Goal: Task Accomplishment & Management: Manage account settings

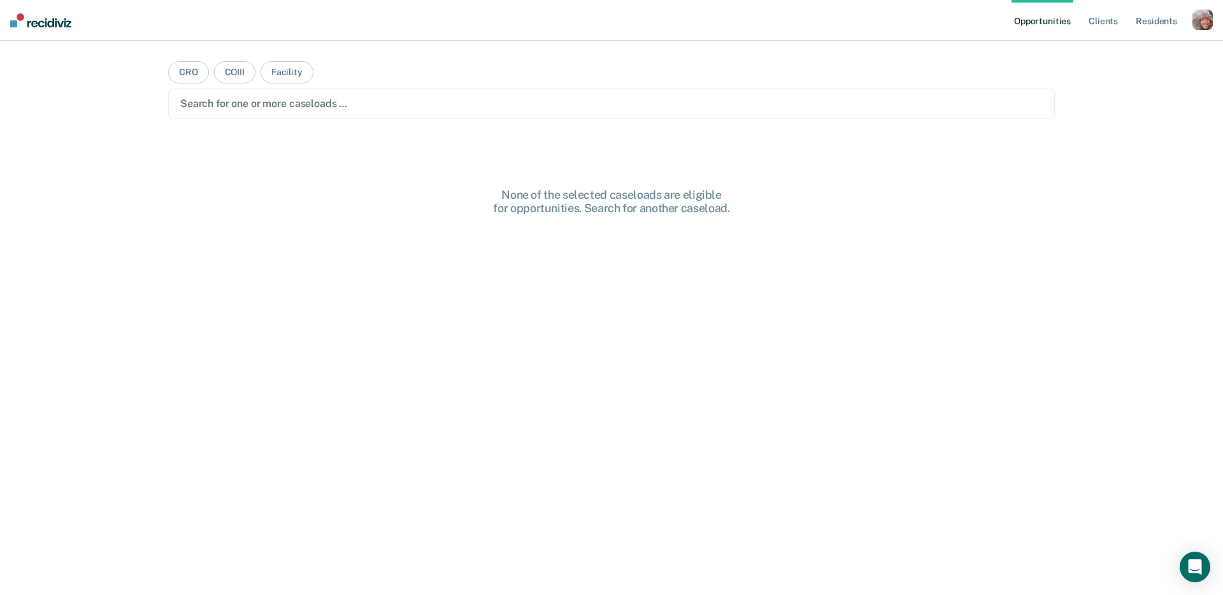
drag, startPoint x: 1207, startPoint y: 19, endPoint x: 1151, endPoint y: 43, distance: 60.2
click at [1207, 19] on div "button" at bounding box center [1202, 20] width 20 height 20
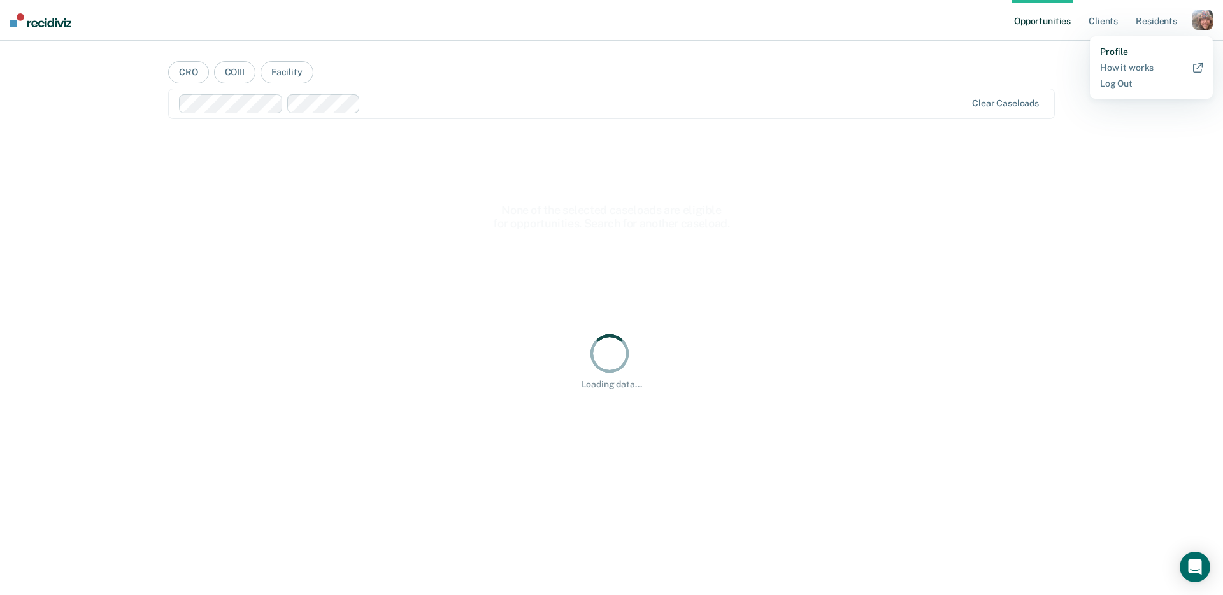
click at [1112, 48] on link "Profile" at bounding box center [1151, 51] width 103 height 11
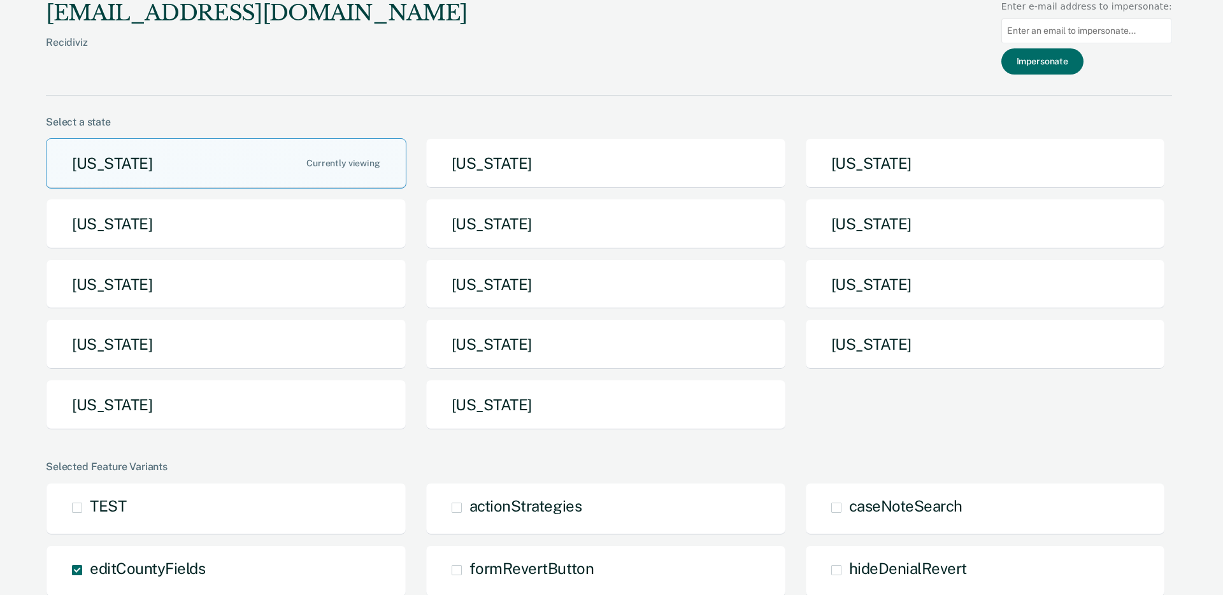
click at [1093, 27] on input at bounding box center [1086, 30] width 171 height 25
paste input "[EMAIL_ADDRESS][DOMAIN_NAME]"
type input "[EMAIL_ADDRESS][DOMAIN_NAME]"
click at [1044, 65] on button "Impersonate" at bounding box center [1042, 61] width 82 height 26
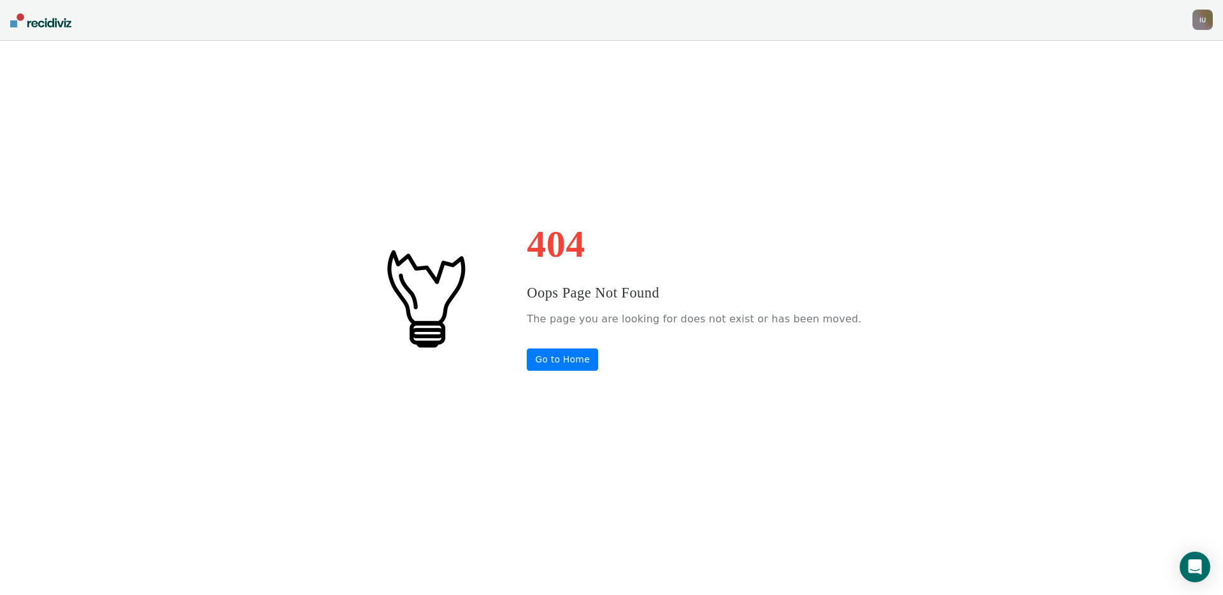
click at [1044, 64] on div "404 Oops Page Not Found The page you are looking for does not exist or has been…" at bounding box center [611, 297] width 1223 height 595
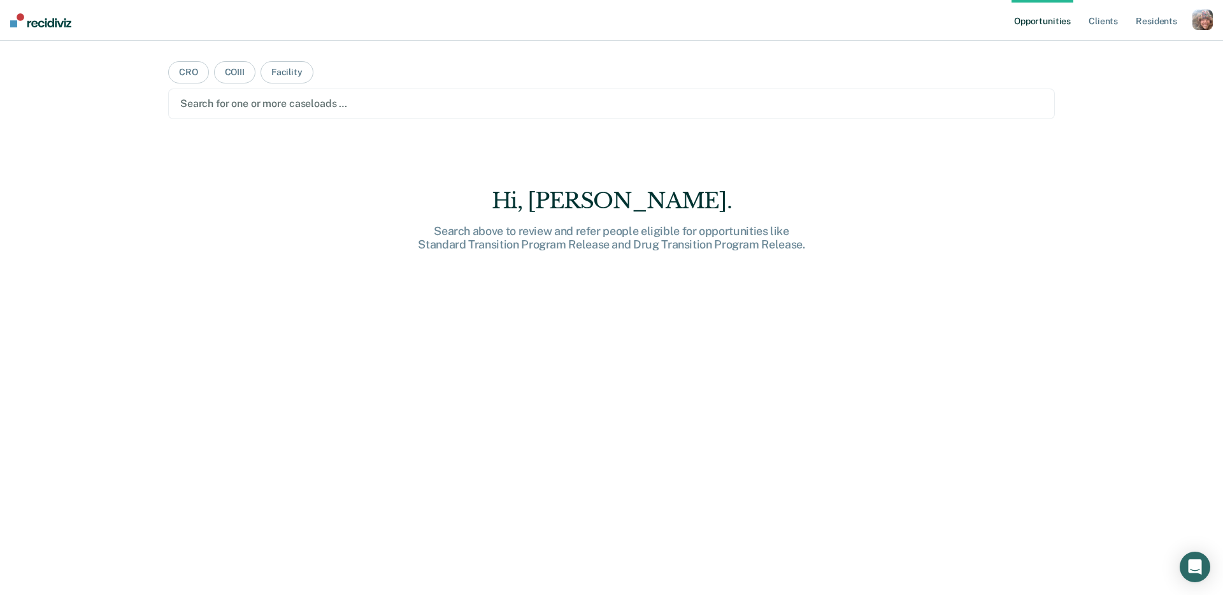
click at [1143, 92] on div "Opportunities Client s Resident s Profile How it works Log Out CRO COIII Facili…" at bounding box center [611, 297] width 1223 height 595
click at [1201, 26] on div "button" at bounding box center [1202, 20] width 20 height 20
click at [1133, 53] on link "Profile" at bounding box center [1151, 51] width 103 height 11
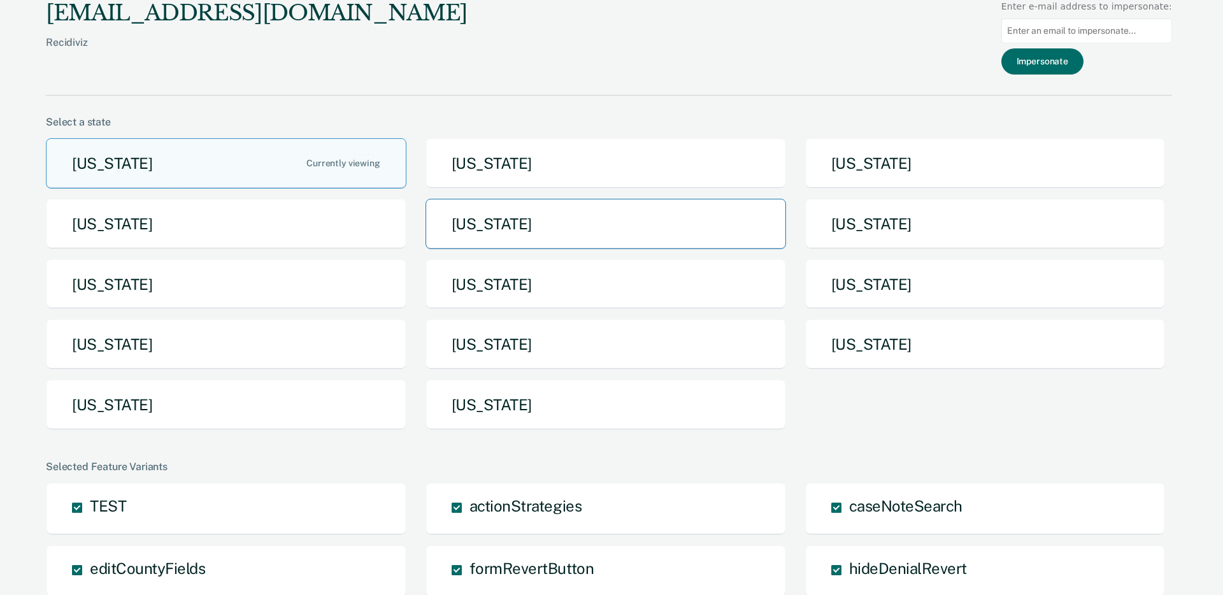
click at [560, 217] on button "[US_STATE]" at bounding box center [605, 224] width 360 height 50
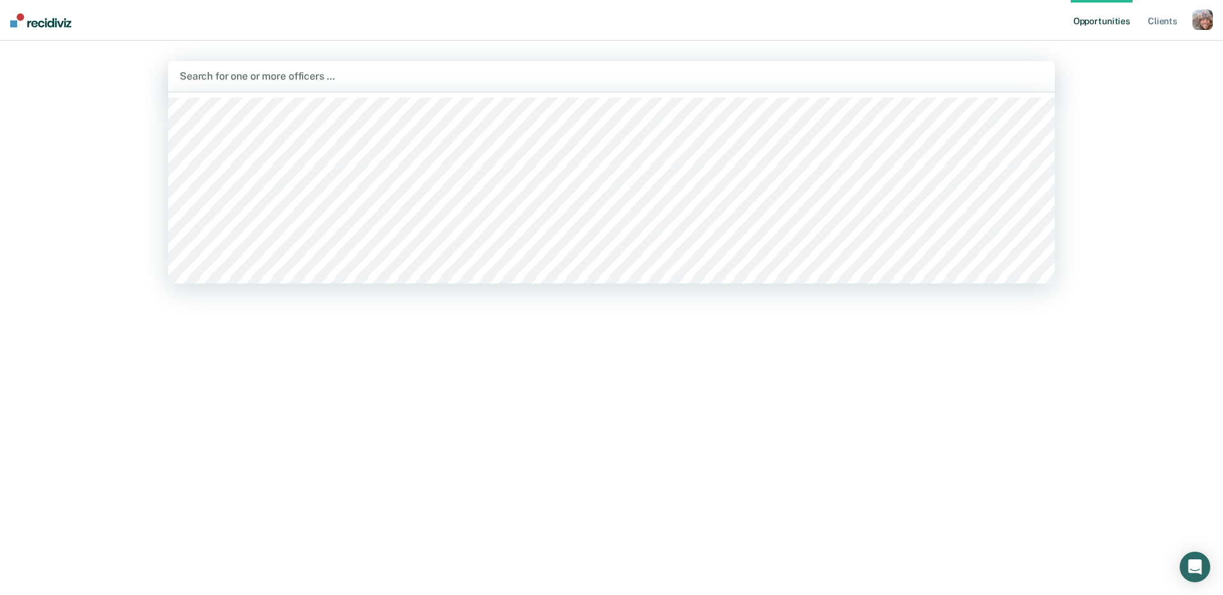
click at [361, 76] on div at bounding box center [611, 76] width 863 height 15
type input "reeg"
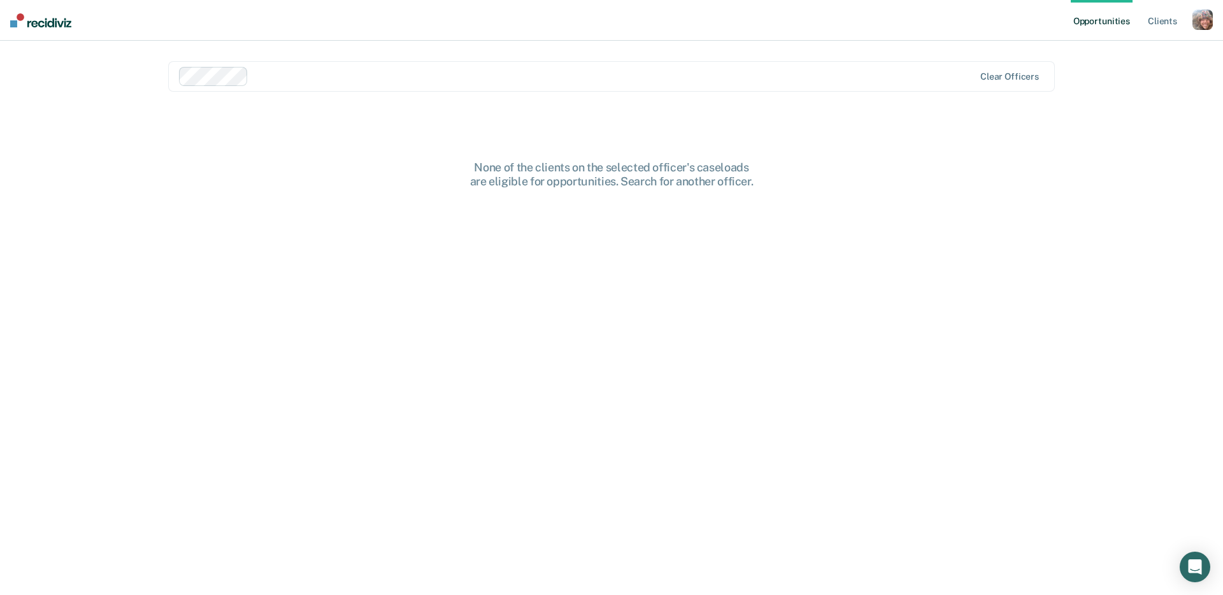
click at [1202, 20] on div "button" at bounding box center [1202, 20] width 20 height 20
click at [774, 269] on div "None of the clients on the selected officer's caseloads are eligible for opport…" at bounding box center [611, 386] width 886 height 452
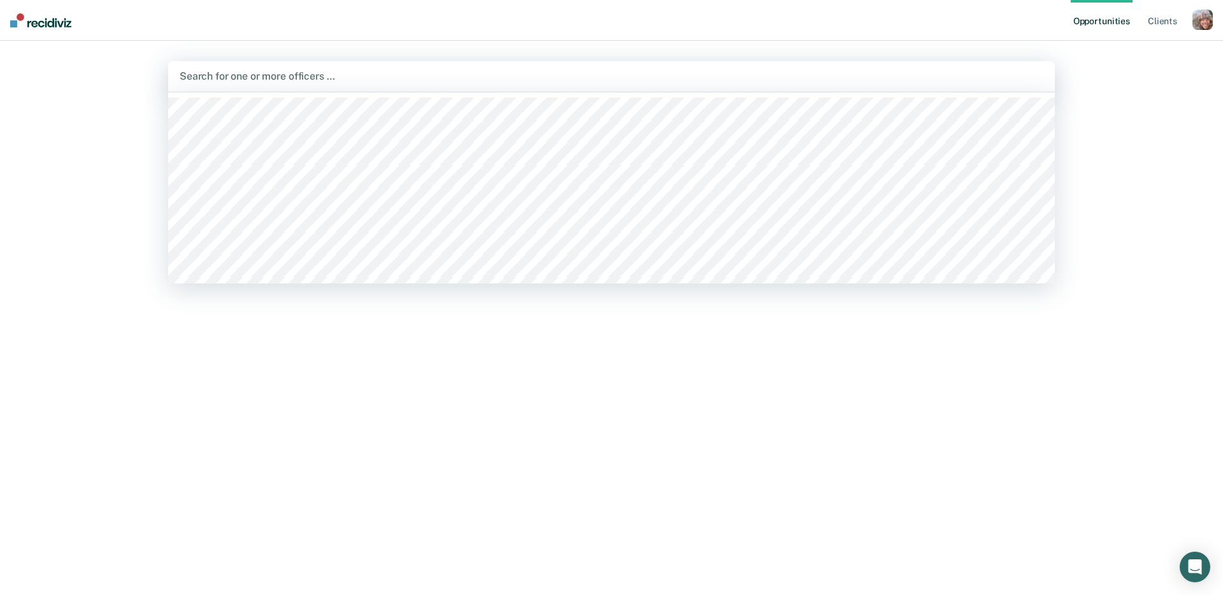
click at [273, 78] on div at bounding box center [611, 76] width 863 height 15
type input "ree"
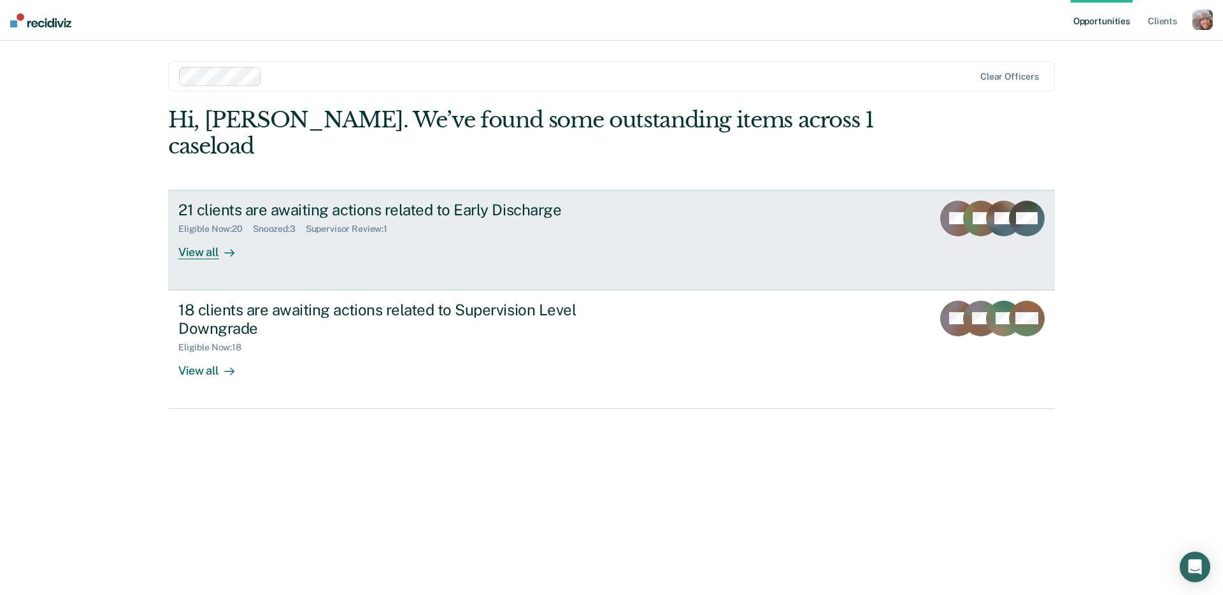
click at [553, 201] on div "21 clients are awaiting actions related to Early Discharge" at bounding box center [401, 210] width 447 height 18
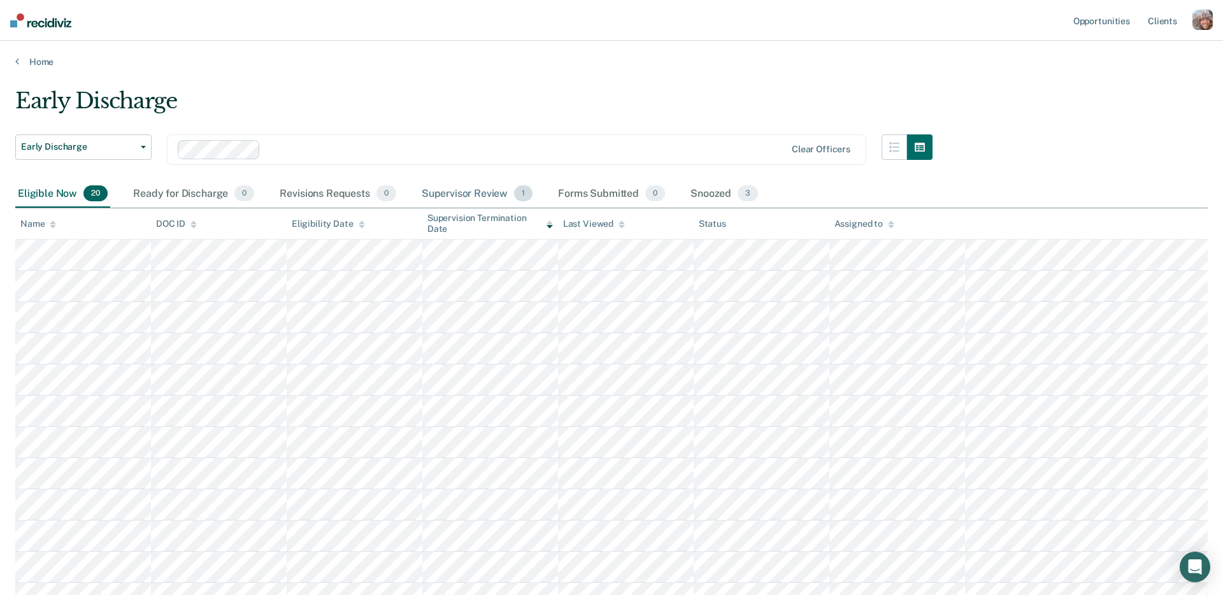
click at [495, 198] on div "Supervisor Review 1" at bounding box center [477, 194] width 117 height 28
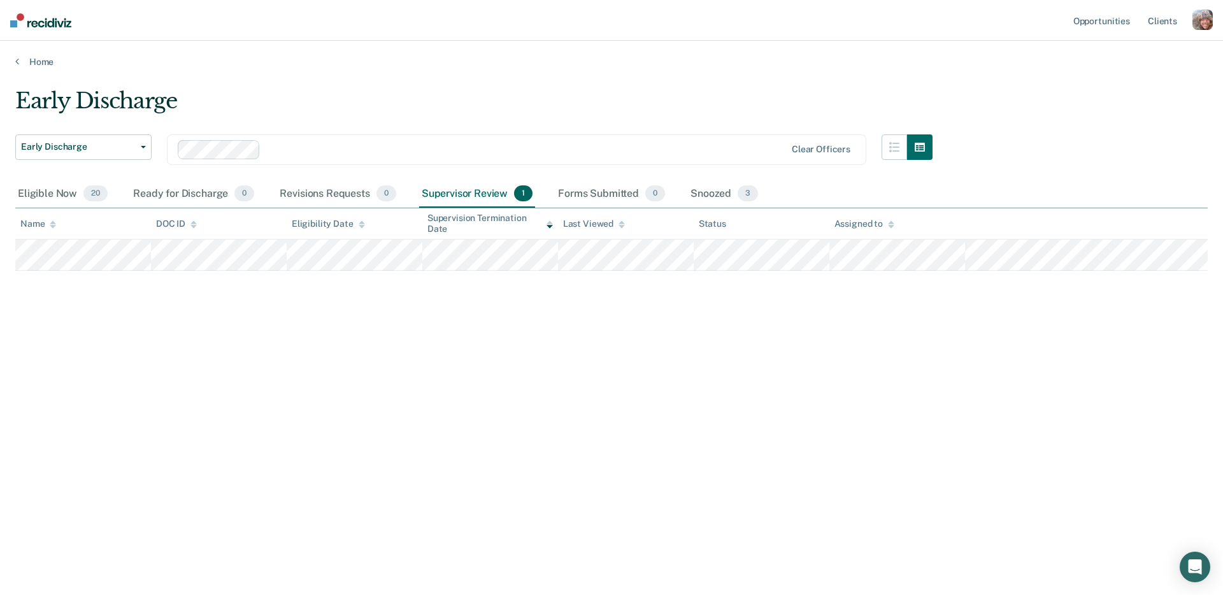
click at [557, 96] on div "Early Discharge" at bounding box center [473, 106] width 917 height 36
drag, startPoint x: 569, startPoint y: 27, endPoint x: 546, endPoint y: 3, distance: 33.8
click at [567, 25] on nav "Opportunities Client s Profile How it works Log Out" at bounding box center [611, 20] width 1223 height 41
click at [1168, 67] on main "Early Discharge Early Discharge Early Discharge Supervision Level Downgrade Cle…" at bounding box center [611, 328] width 1223 height 523
click at [738, 76] on main "Early Discharge Early Discharge Early Discharge Supervision Level Downgrade Cle…" at bounding box center [611, 328] width 1223 height 523
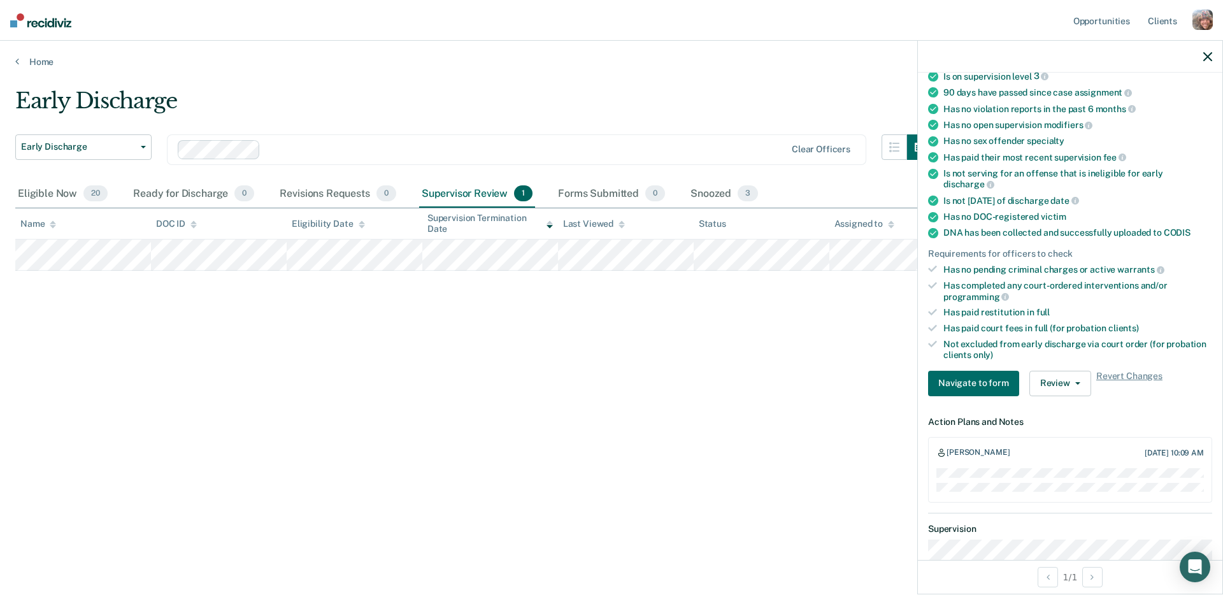
scroll to position [144, 0]
click at [1065, 369] on button "Review" at bounding box center [1060, 381] width 62 height 25
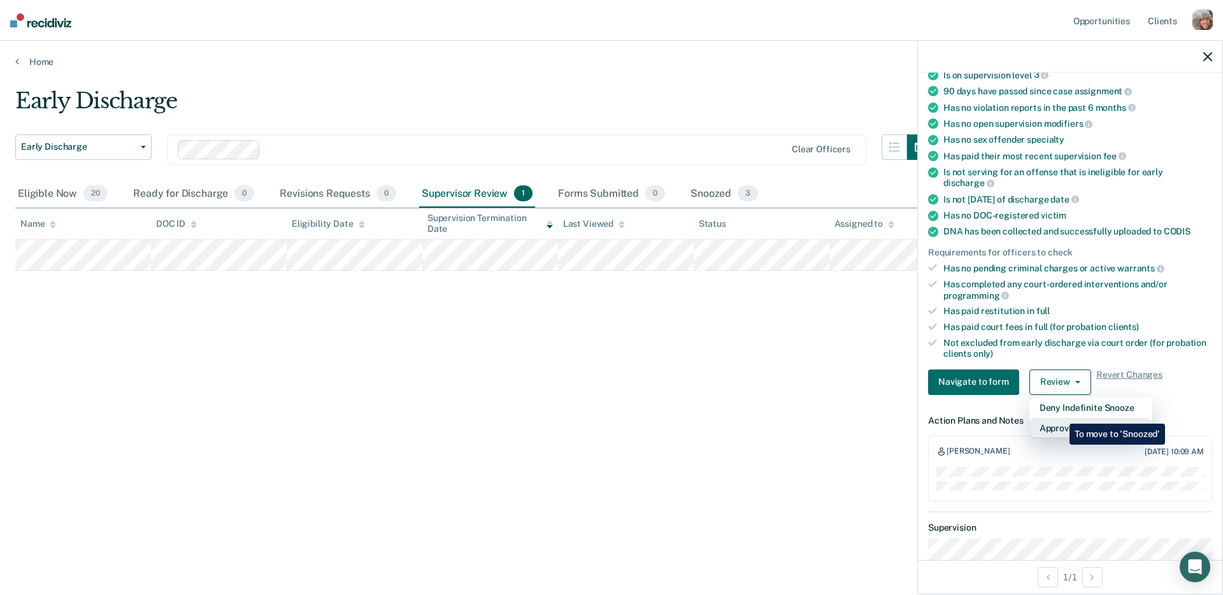
click at [1060, 418] on button "Approve Snooze" at bounding box center [1090, 428] width 123 height 20
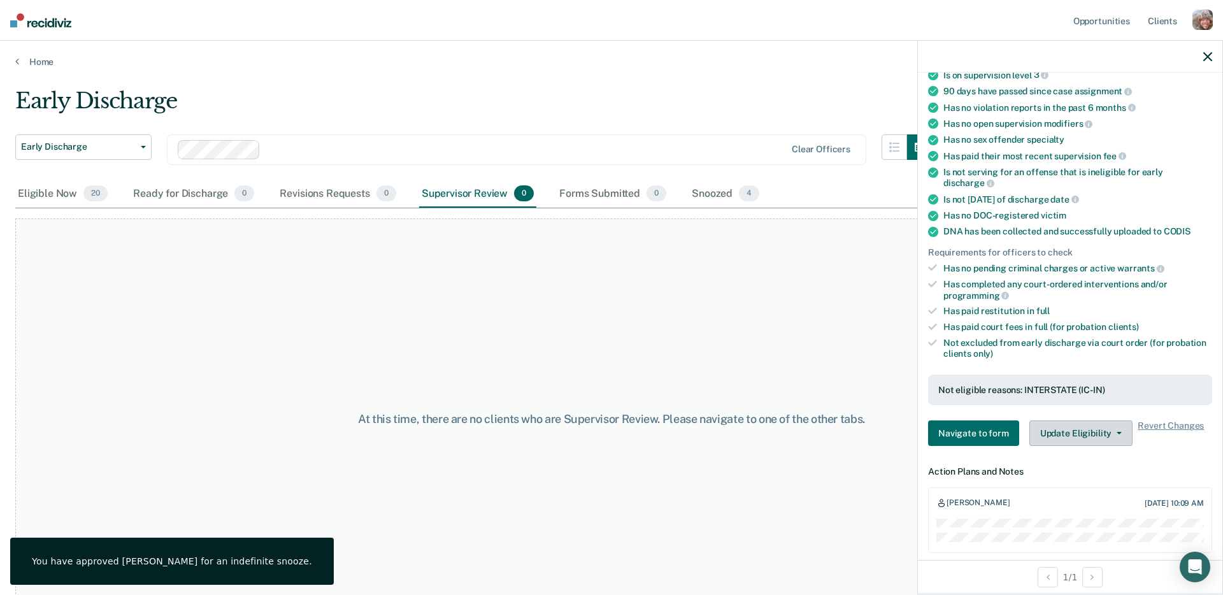
scroll to position [0, 0]
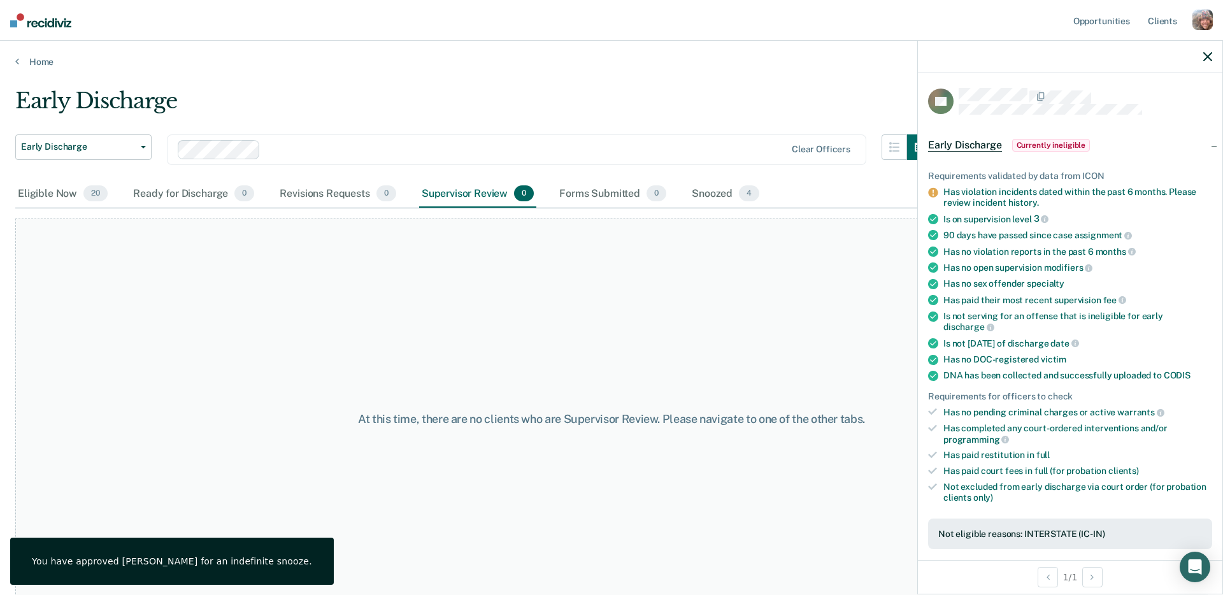
click at [806, 195] on div "Eligible Now 20 Ready for Discharge 0 Revisions Requests 0 Supervisor Review 0 …" at bounding box center [611, 194] width 1192 height 29
click at [715, 193] on div "Snoozed 4" at bounding box center [725, 194] width 73 height 28
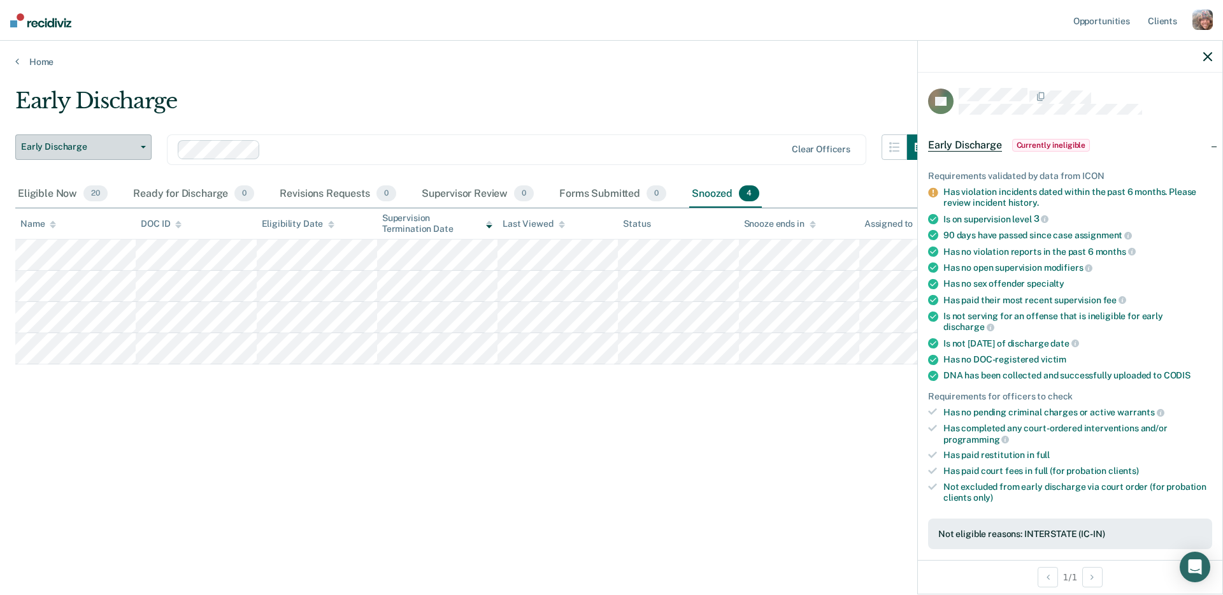
click at [112, 145] on span "Early Discharge" at bounding box center [78, 146] width 115 height 11
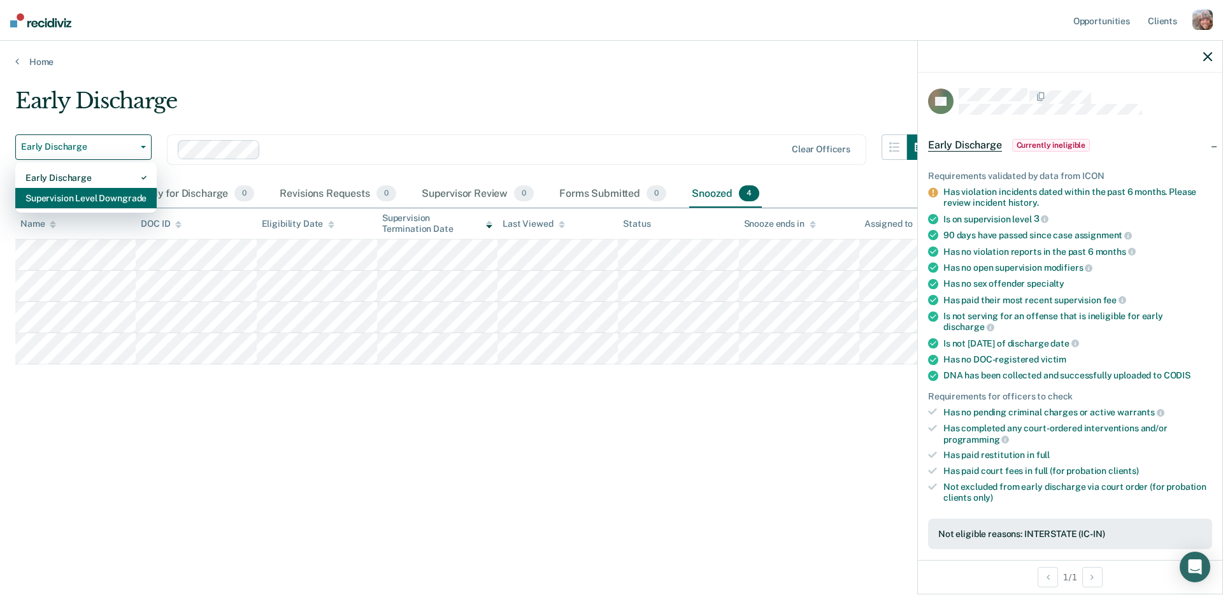
click at [89, 193] on div "Supervision Level Downgrade" at bounding box center [85, 198] width 121 height 20
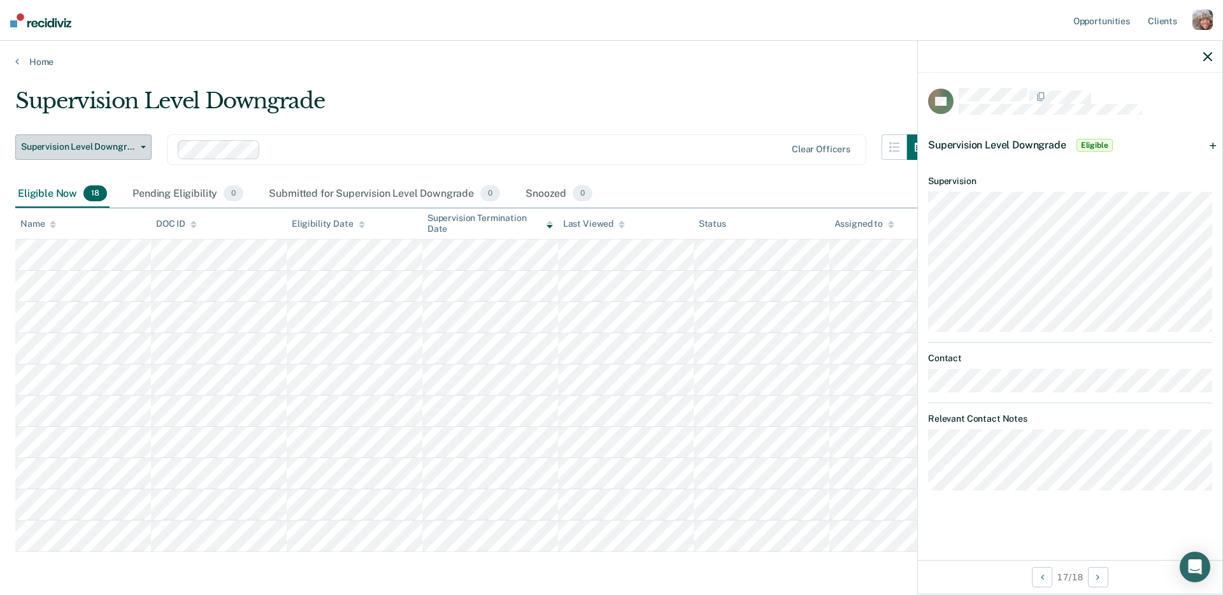
click at [120, 147] on span "Supervision Level Downgrade" at bounding box center [78, 146] width 115 height 11
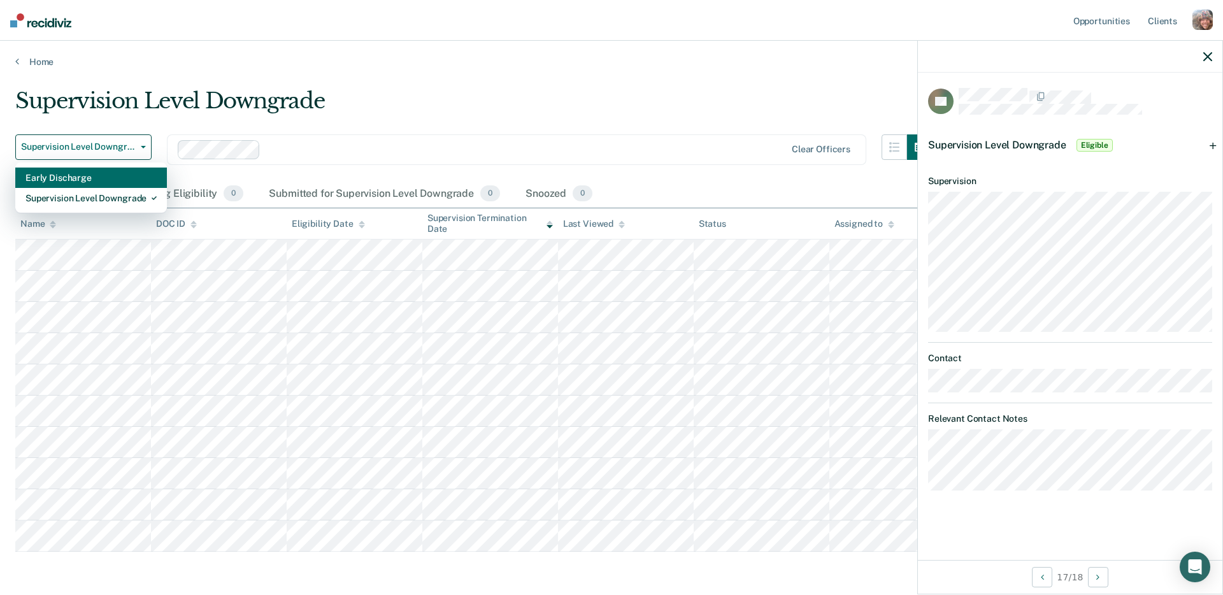
click at [97, 181] on div "Early Discharge" at bounding box center [90, 177] width 131 height 20
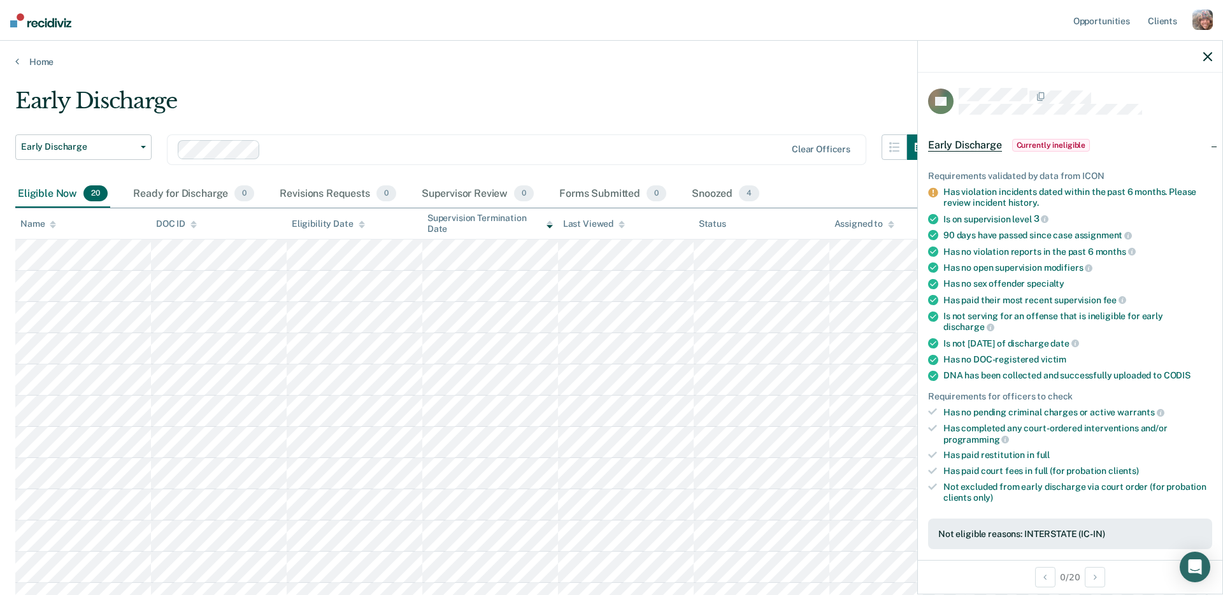
click at [748, 78] on main "Early Discharge Early Discharge Early Discharge Supervision Level Downgrade Cle…" at bounding box center [611, 509] width 1223 height 884
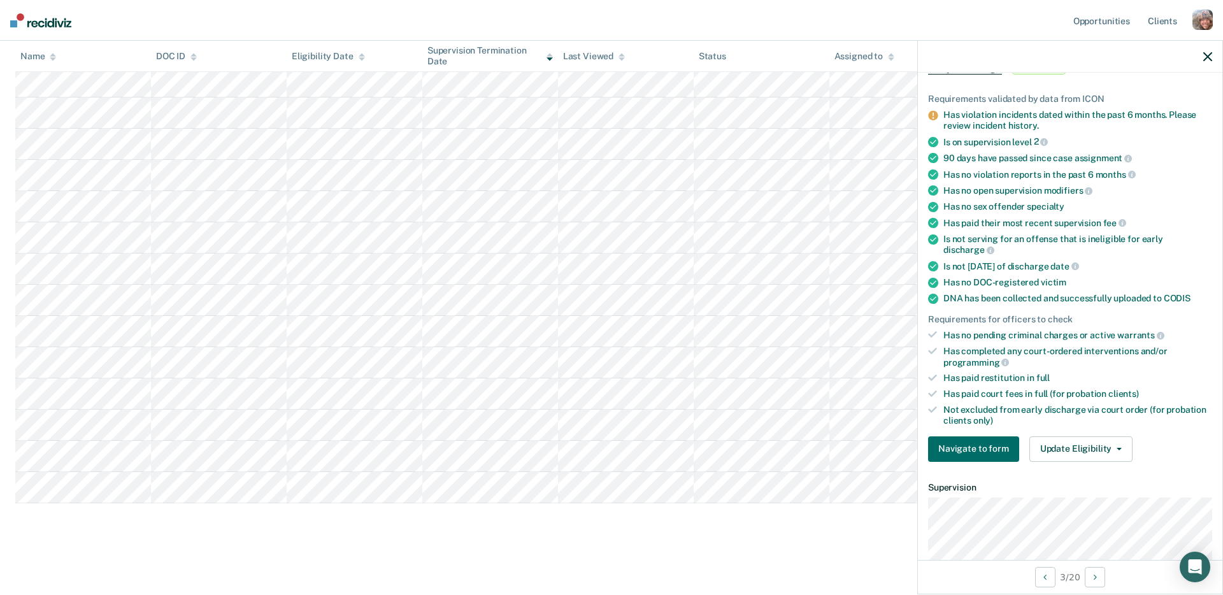
scroll to position [84, 0]
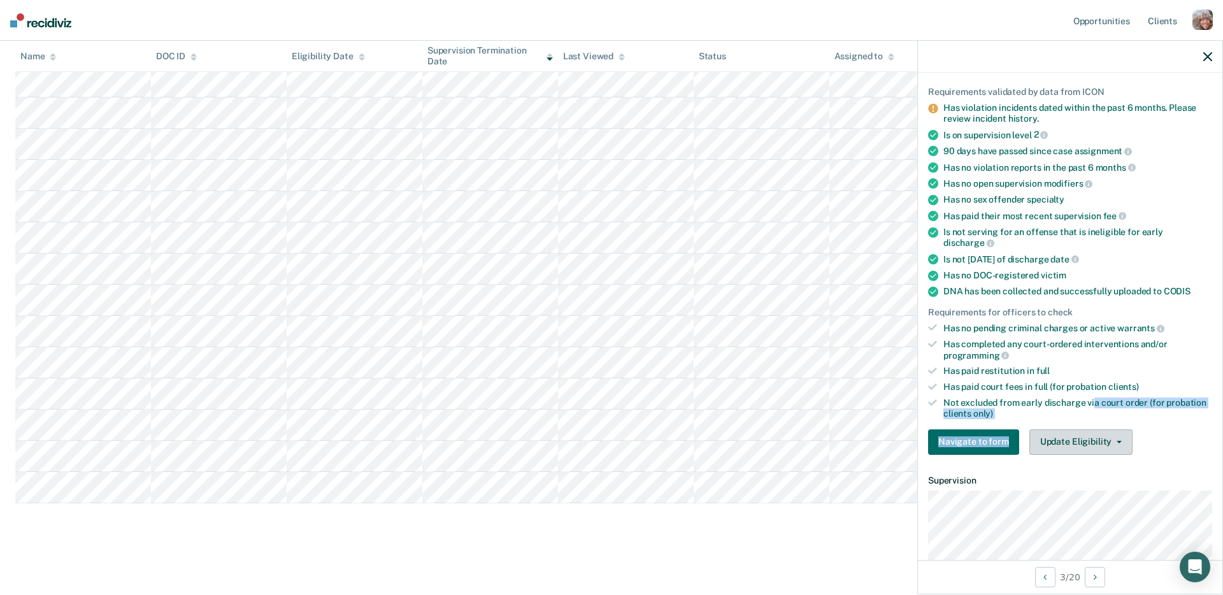
drag, startPoint x: 1092, startPoint y: 397, endPoint x: 1095, endPoint y: 423, distance: 26.9
click at [1095, 423] on div "Requirements validated by data from ICON Has violation incidents dated within t…" at bounding box center [1070, 265] width 304 height 398
click at [1095, 429] on button "Update Eligibility" at bounding box center [1080, 441] width 103 height 25
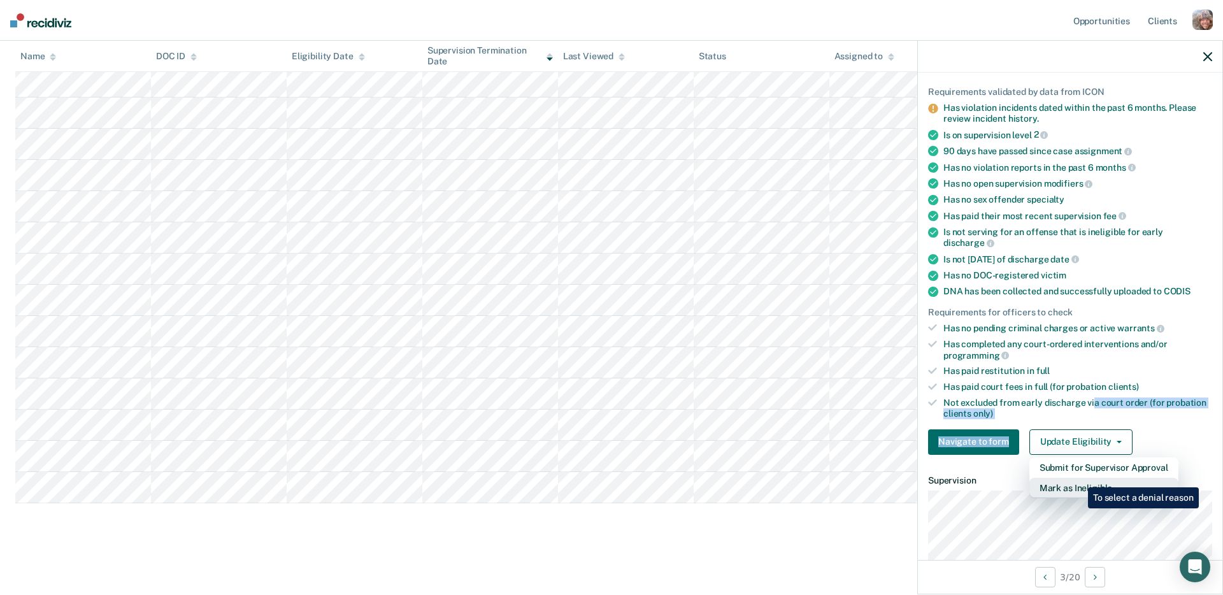
click at [1078, 478] on button "Mark as Ineligible" at bounding box center [1103, 488] width 149 height 20
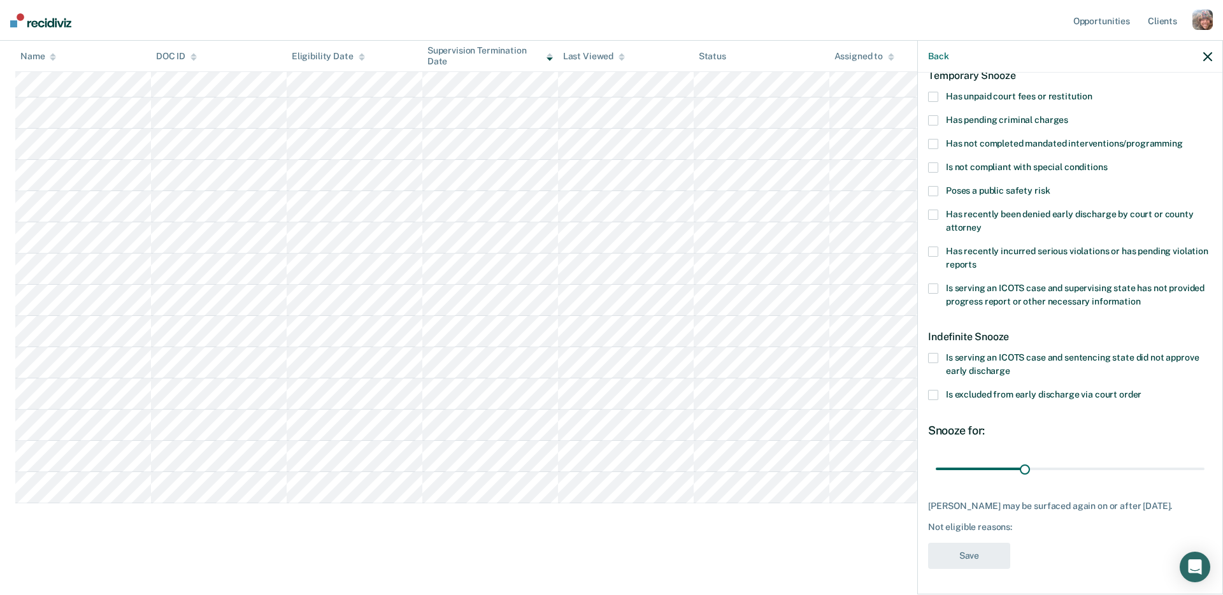
scroll to position [64, 0]
click at [1037, 96] on span "Has unpaid court fees or restitution" at bounding box center [1019, 97] width 146 height 10
click at [1092, 93] on input "Has unpaid court fees or restitution" at bounding box center [1092, 93] width 0 height 0
click at [976, 553] on button "Save" at bounding box center [969, 557] width 82 height 26
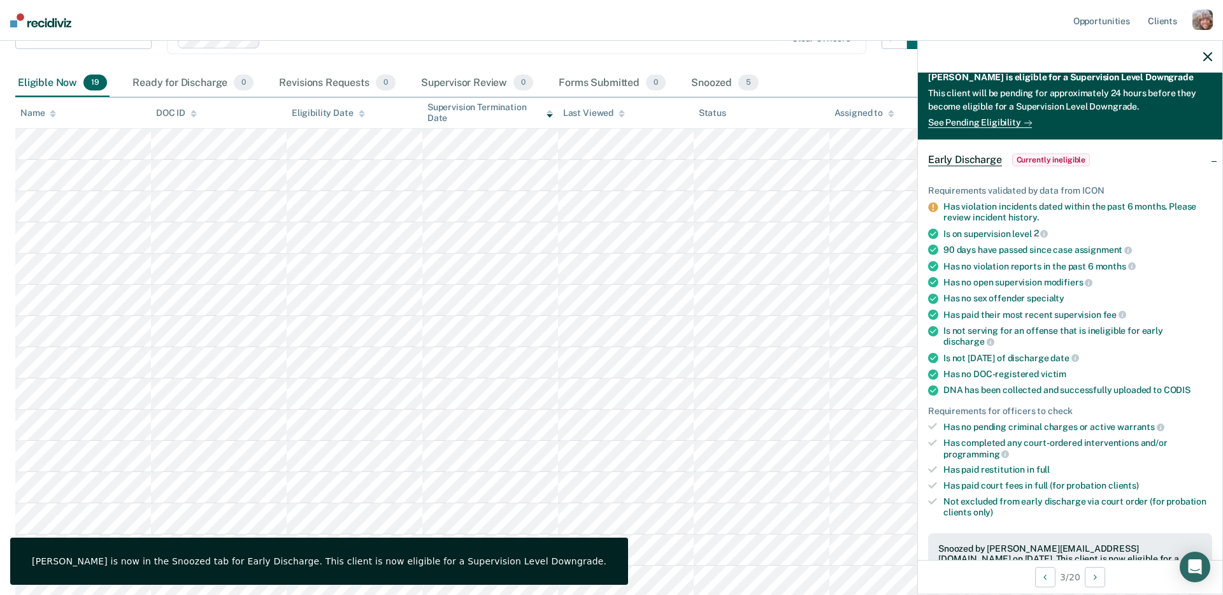
scroll to position [0, 0]
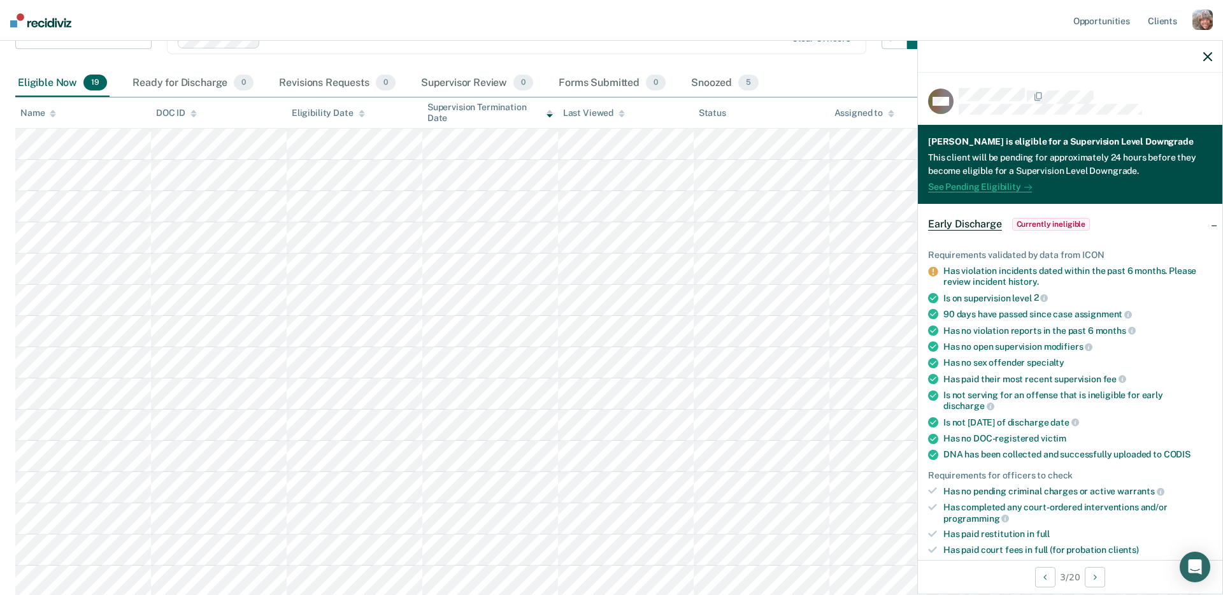
click at [989, 186] on link "See Pending Eligibility" at bounding box center [980, 186] width 104 height 11
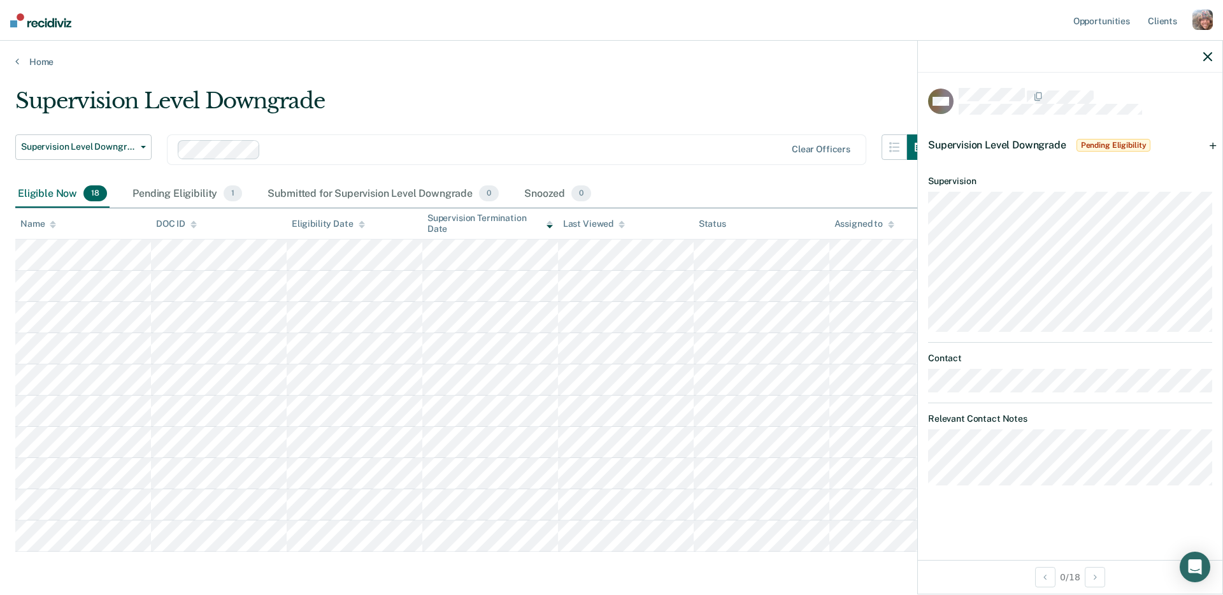
click at [1214, 145] on div "Supervision Level Downgrade Pending Eligibility" at bounding box center [1070, 145] width 304 height 41
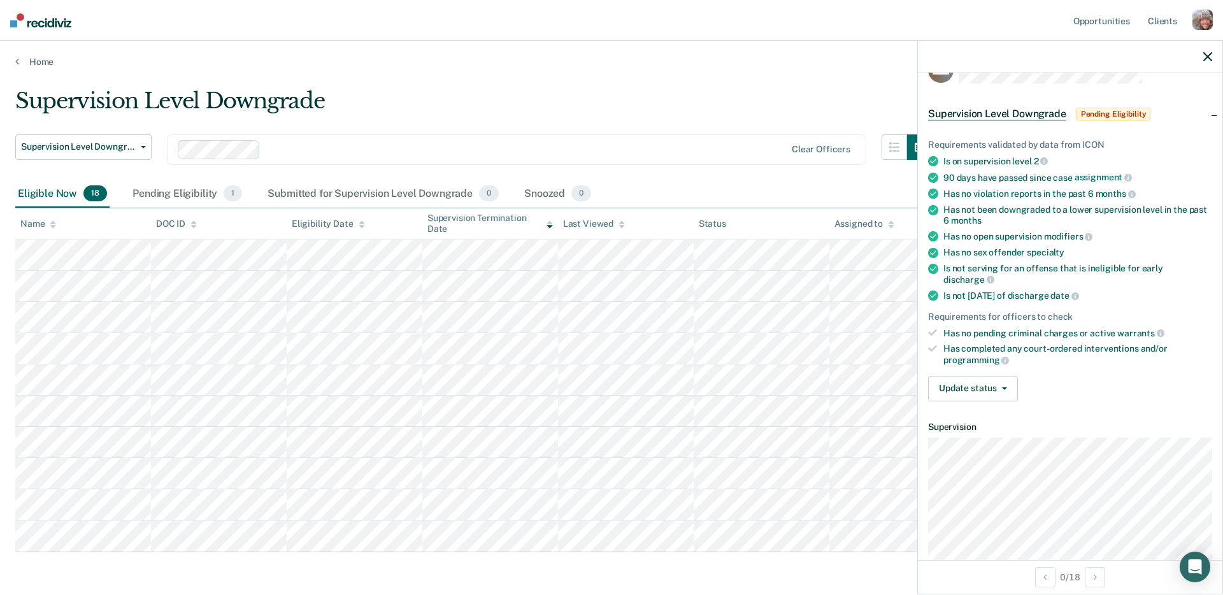
scroll to position [32, 0]
click at [802, 101] on div "Supervision Level Downgrade" at bounding box center [473, 106] width 917 height 36
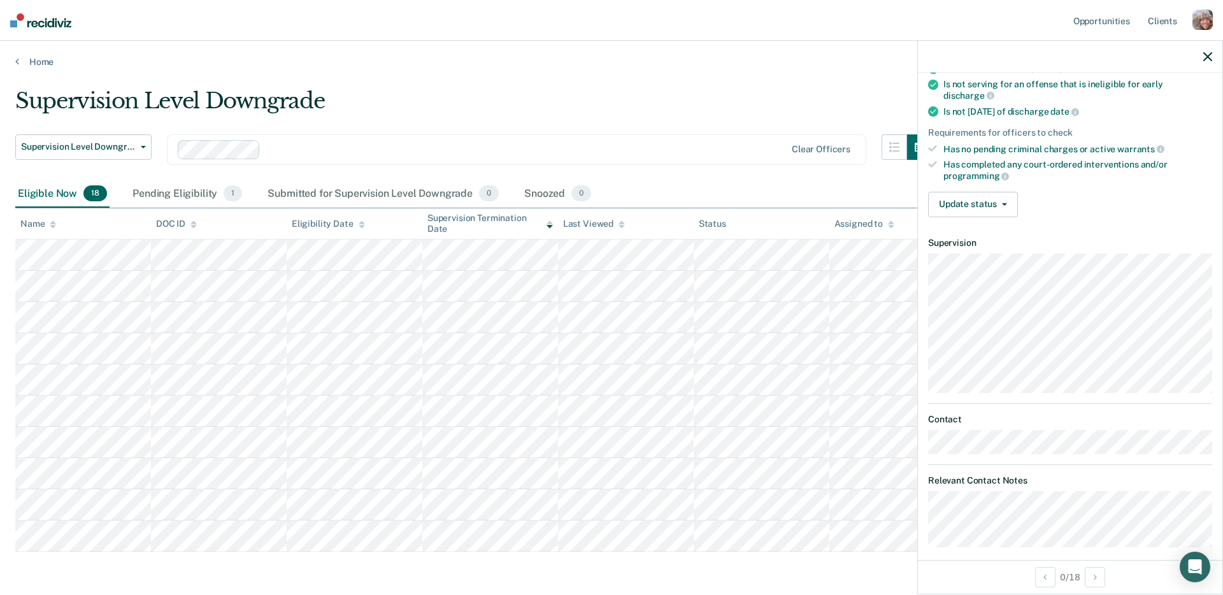
scroll to position [0, 0]
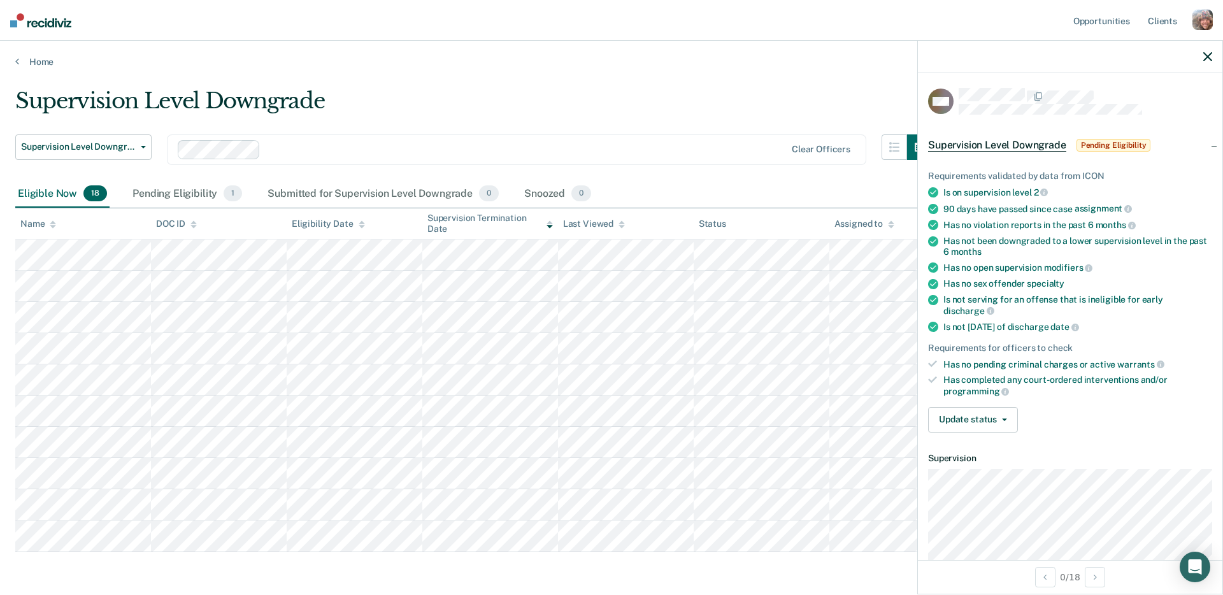
click at [732, 94] on div "Supervision Level Downgrade" at bounding box center [473, 106] width 917 height 36
click at [735, 85] on main "Supervision Level Downgrade Supervision Level Downgrade Early Discharge Supervi…" at bounding box center [611, 353] width 1223 height 572
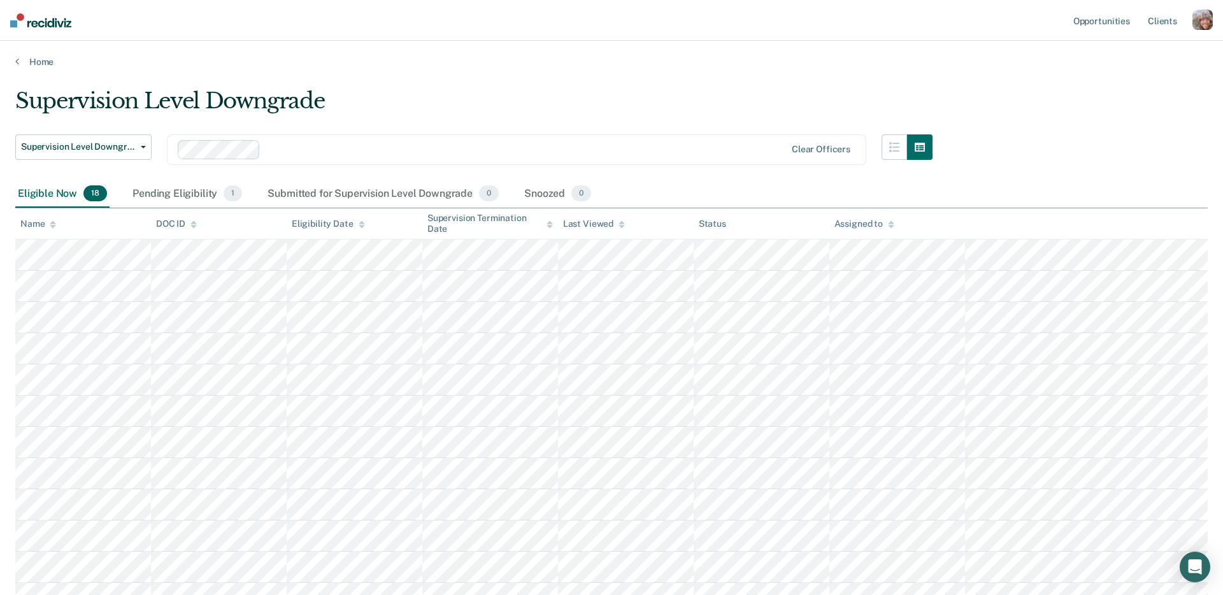
click at [1078, 88] on div "Supervision Level Downgrade Supervision Level Downgrade Early Discharge Supervi…" at bounding box center [611, 442] width 1192 height 709
click at [642, 41] on div "Home" at bounding box center [611, 54] width 1223 height 27
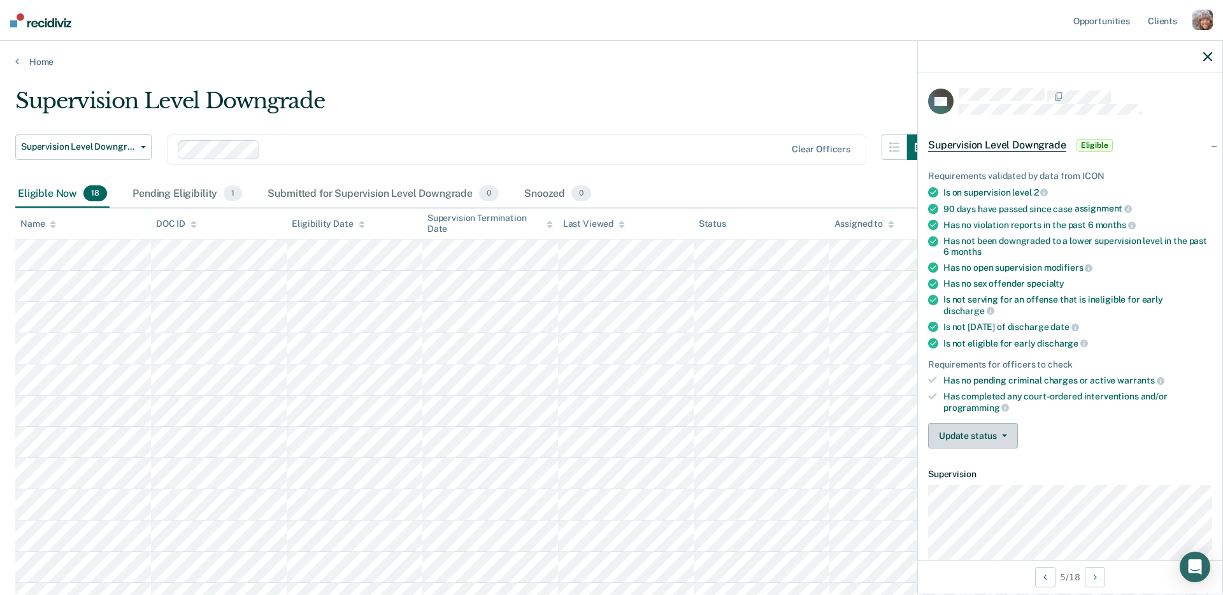
click at [998, 431] on button "Update status" at bounding box center [973, 435] width 90 height 25
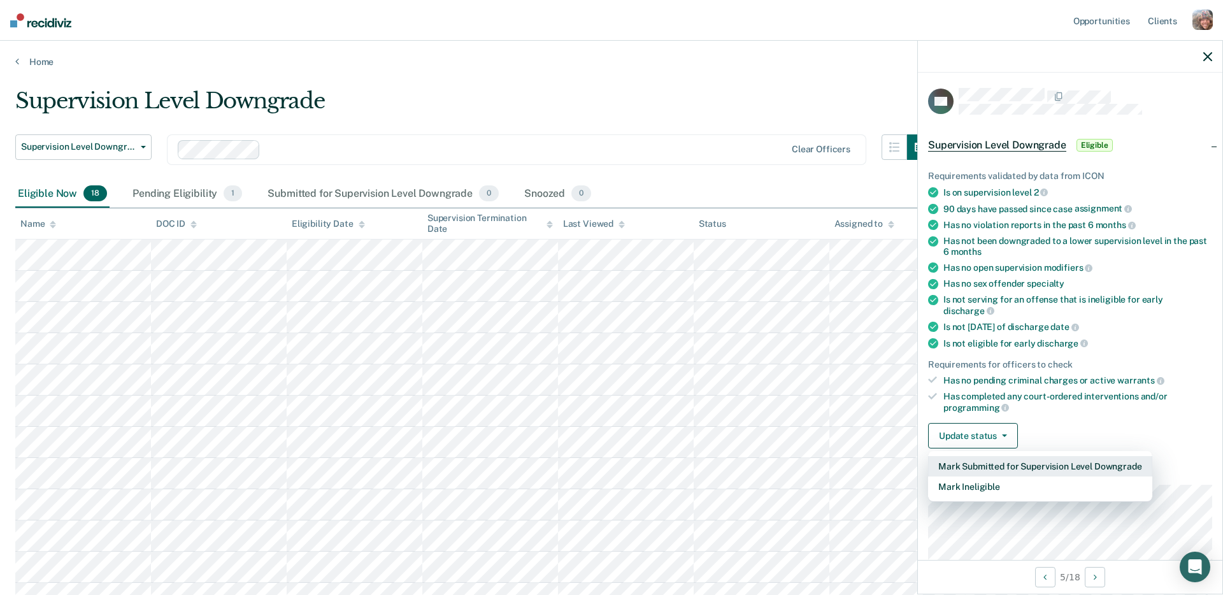
click at [997, 456] on button "Mark Submitted for Supervision Level Downgrade" at bounding box center [1040, 466] width 224 height 20
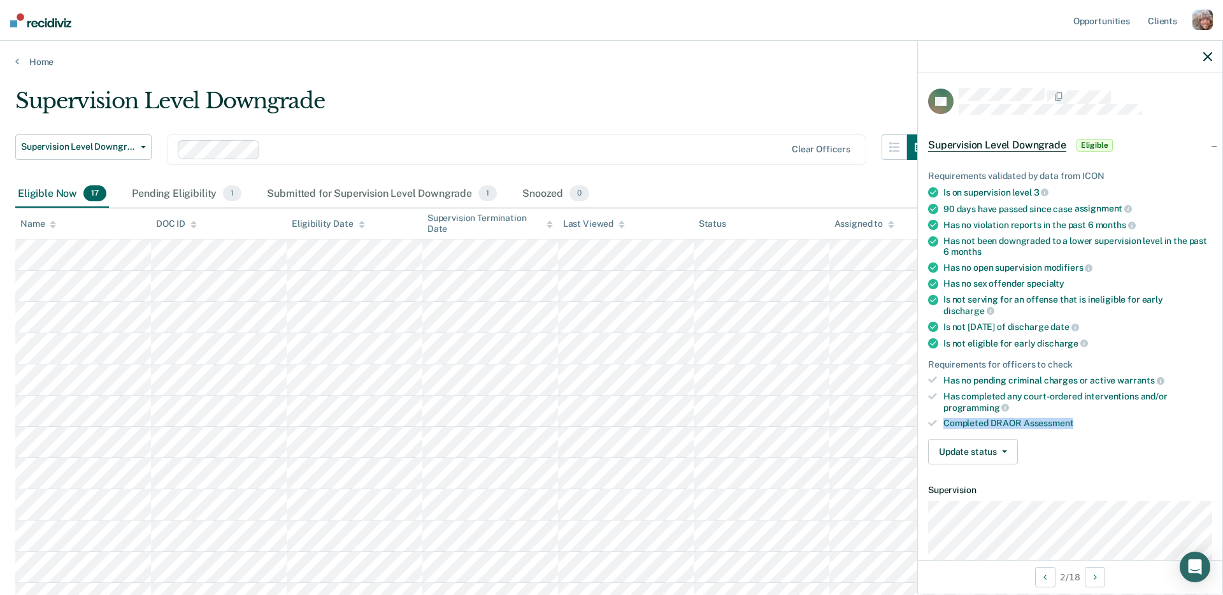
drag, startPoint x: 1079, startPoint y: 414, endPoint x: 944, endPoint y: 416, distance: 134.4
click at [944, 418] on div "Completed DRAOR Assessment" at bounding box center [1077, 423] width 269 height 11
copy div "Completed DRAOR Assessment"
click at [664, 55] on div "Home" at bounding box center [611, 54] width 1223 height 27
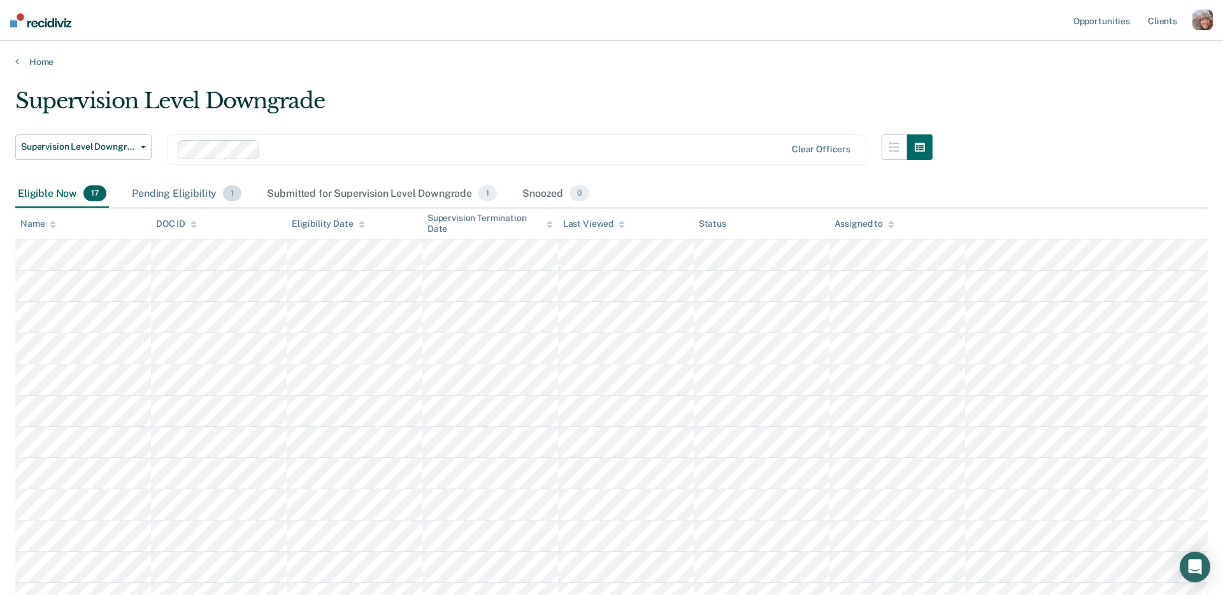
click at [193, 196] on div "Pending Eligibility 1" at bounding box center [186, 194] width 115 height 28
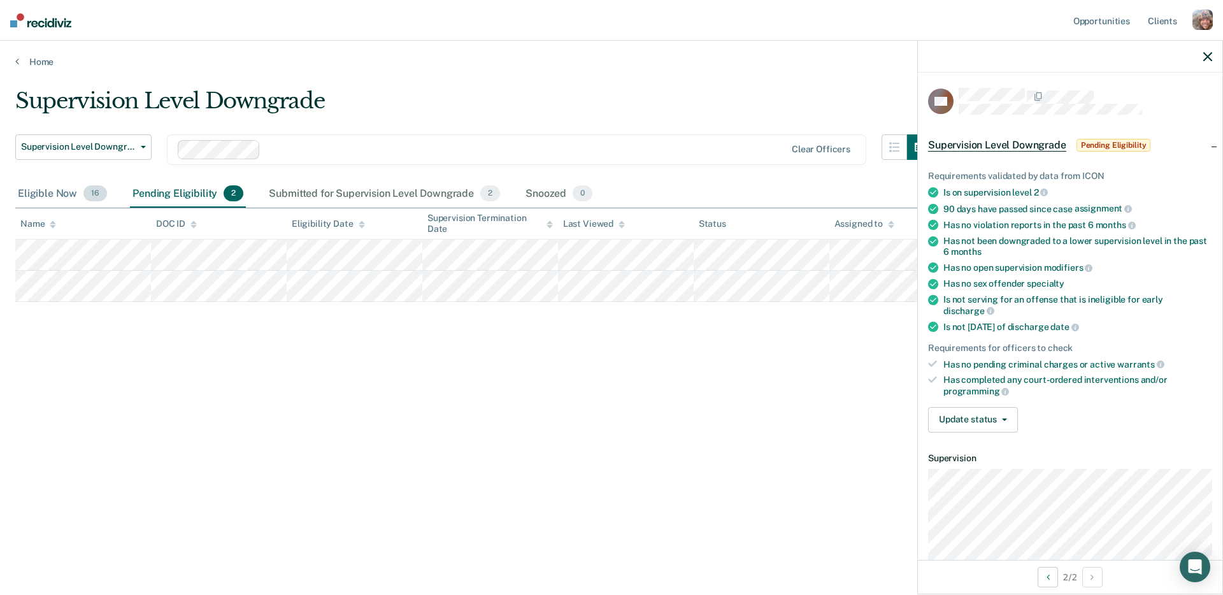
click at [60, 192] on div "Eligible Now 16" at bounding box center [62, 194] width 94 height 28
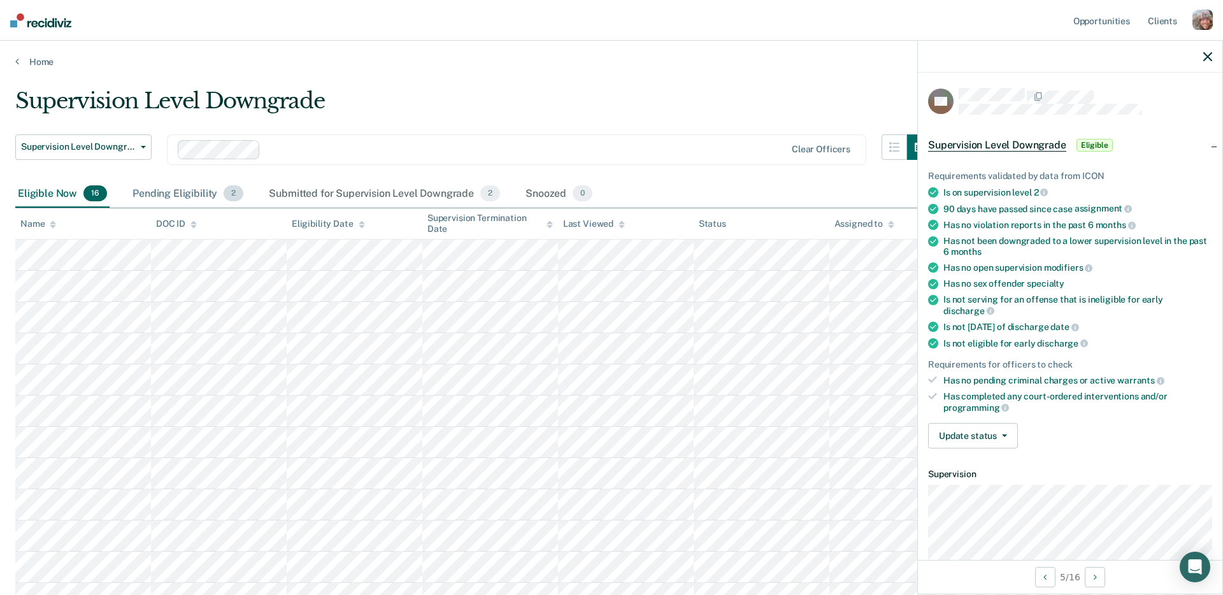
click at [171, 197] on div "Pending Eligibility 2" at bounding box center [188, 194] width 116 height 28
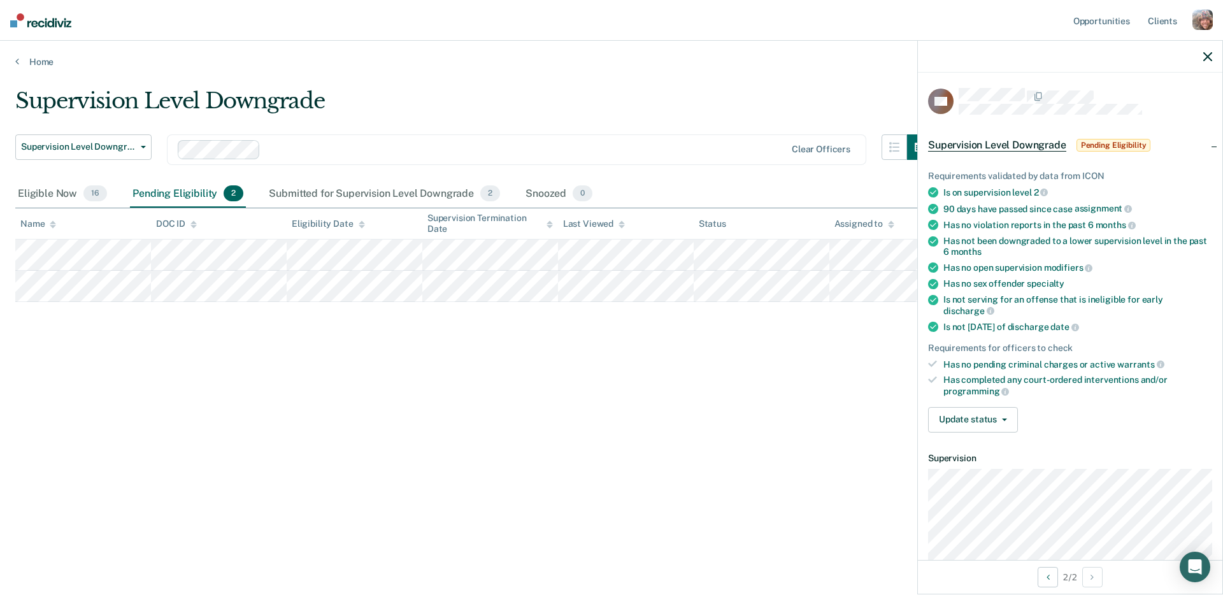
click at [412, 79] on main "Supervision Level Downgrade Supervision Level Downgrade Early Discharge Supervi…" at bounding box center [611, 328] width 1223 height 523
click at [447, 35] on nav "Opportunities Client s Profile How it works Log Out" at bounding box center [611, 20] width 1223 height 41
